Goal: Task Accomplishment & Management: Use online tool/utility

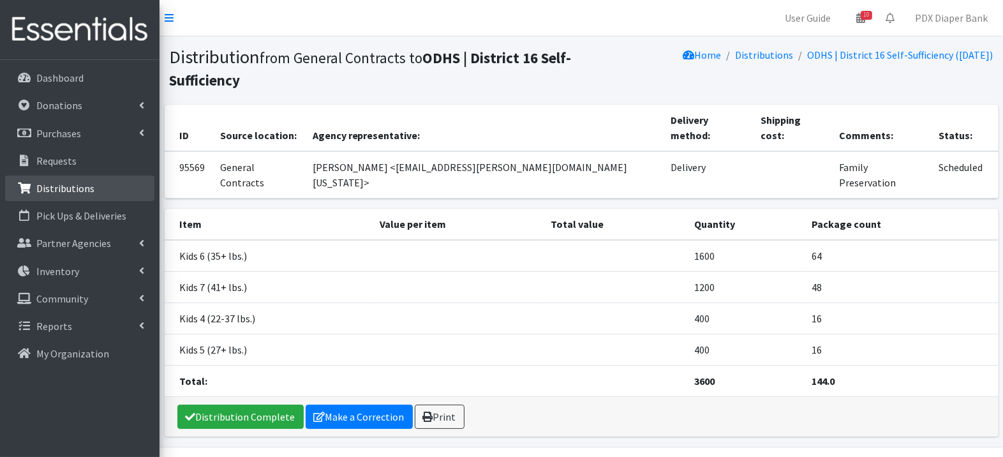
click at [65, 188] on p "Distributions" at bounding box center [65, 188] width 58 height 13
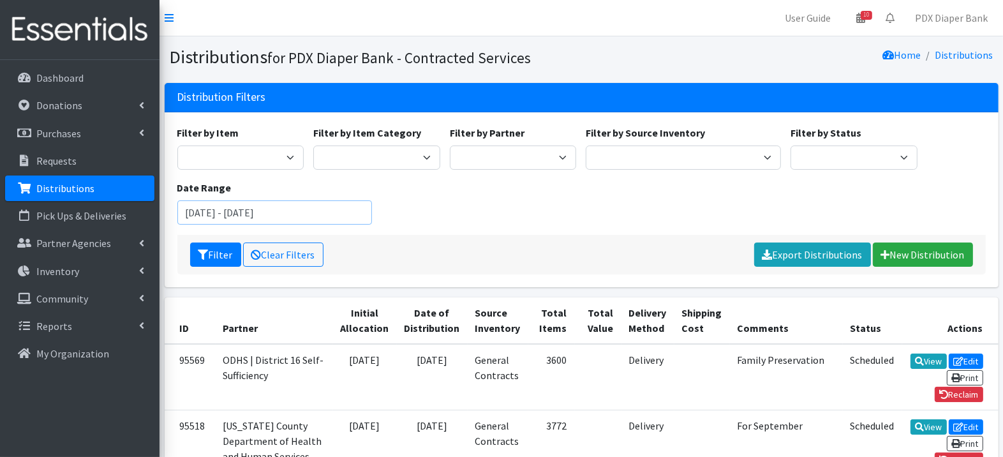
click at [269, 212] on input "[DATE] - [DATE]" at bounding box center [274, 212] width 195 height 24
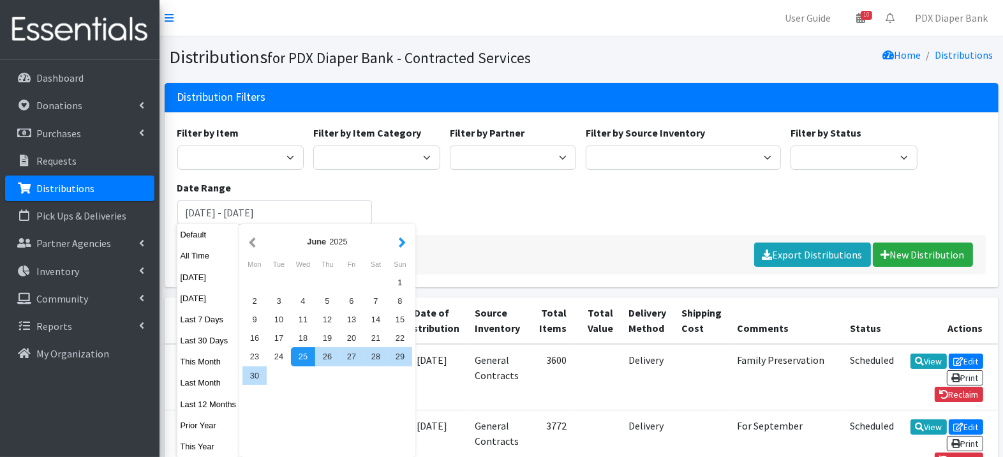
click at [403, 239] on button "button" at bounding box center [402, 242] width 13 height 16
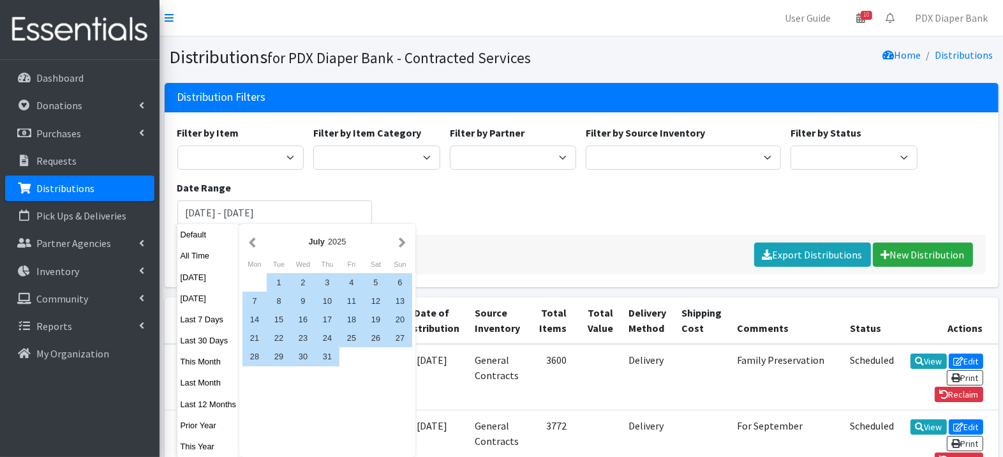
click at [403, 239] on button "button" at bounding box center [402, 242] width 13 height 16
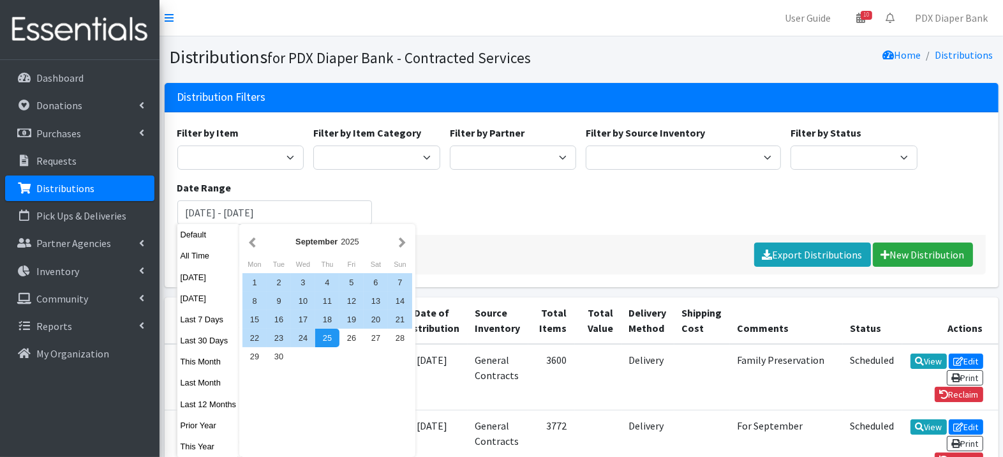
click at [538, 204] on div "Filter by Item Adult Briefs (Large) Adult Briefs (Large/X-Large) Adult Briefs (…" at bounding box center [581, 180] width 818 height 110
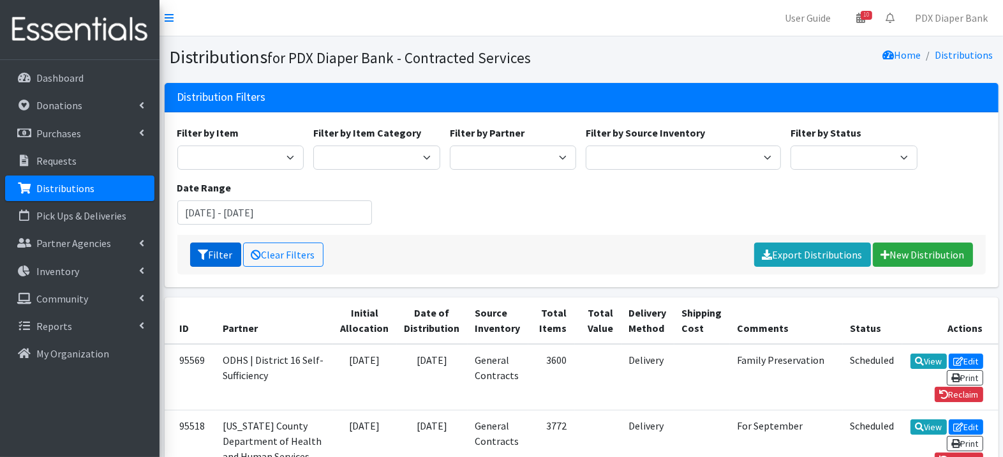
click at [207, 254] on icon "submit" at bounding box center [203, 255] width 10 height 10
click at [837, 255] on link "Export Distributions" at bounding box center [812, 254] width 117 height 24
click at [232, 212] on input "[DATE] - [DATE]" at bounding box center [274, 212] width 195 height 24
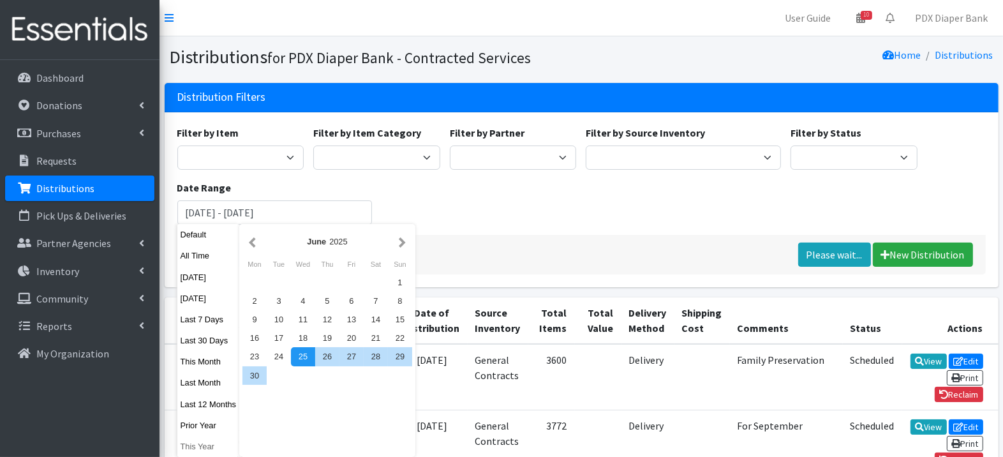
click at [202, 449] on button "This Year" at bounding box center [208, 446] width 63 height 19
type input "January 1, 2025 - December 31, 2025"
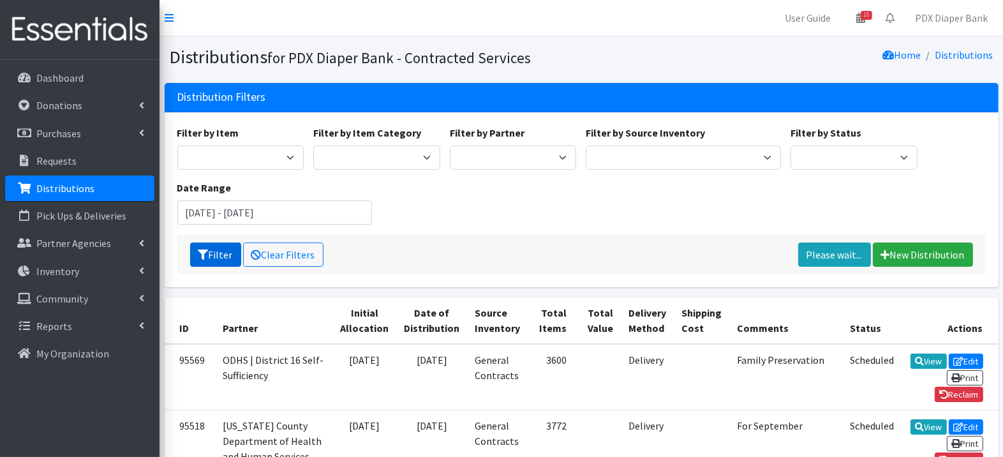
click at [225, 252] on button "Filter" at bounding box center [215, 254] width 51 height 24
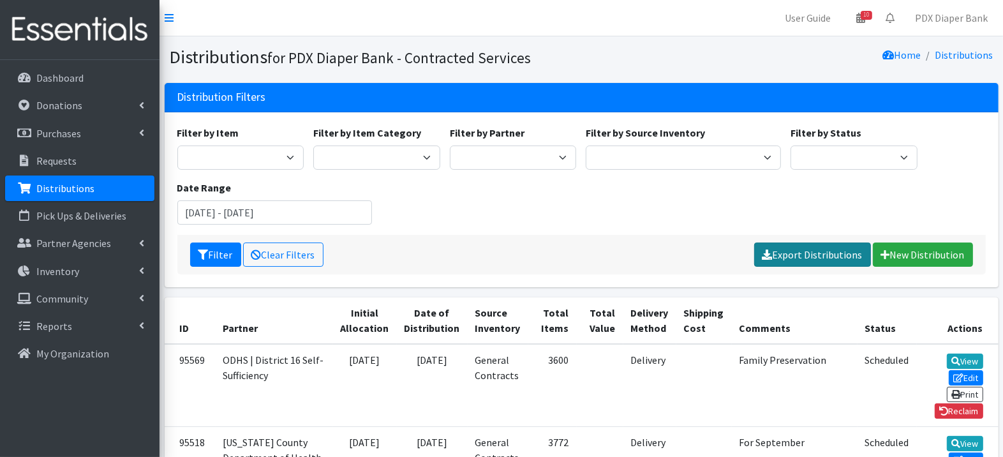
click at [835, 253] on link "Export Distributions" at bounding box center [812, 254] width 117 height 24
click at [952, 21] on link "PDX Diaper Bank" at bounding box center [951, 18] width 93 height 26
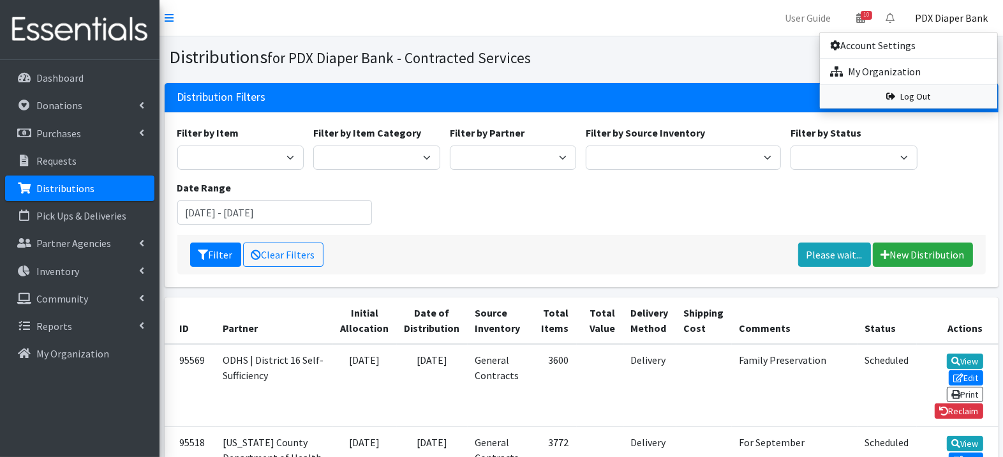
click at [911, 98] on link "Log Out" at bounding box center [908, 97] width 177 height 24
